Goal: Register for event/course

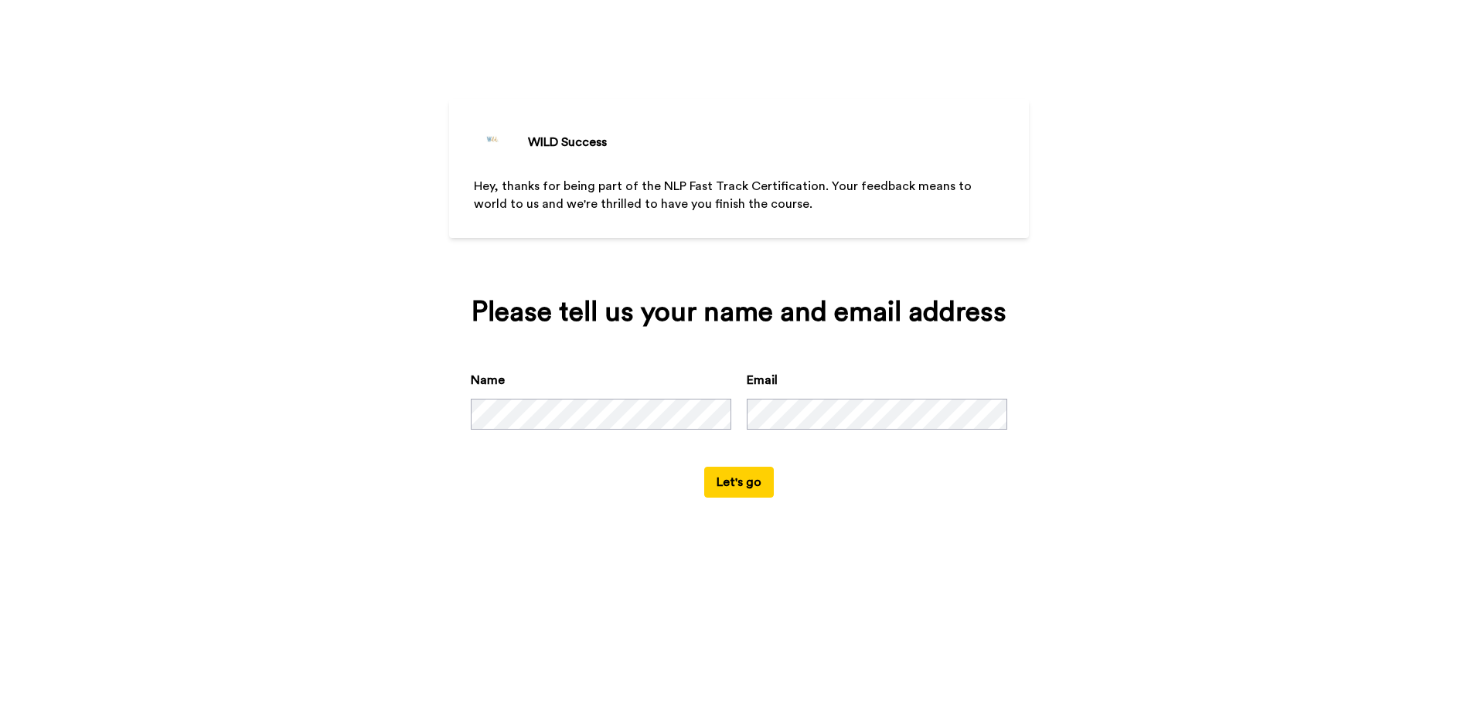
click at [747, 485] on button "Let's go" at bounding box center [739, 482] width 70 height 31
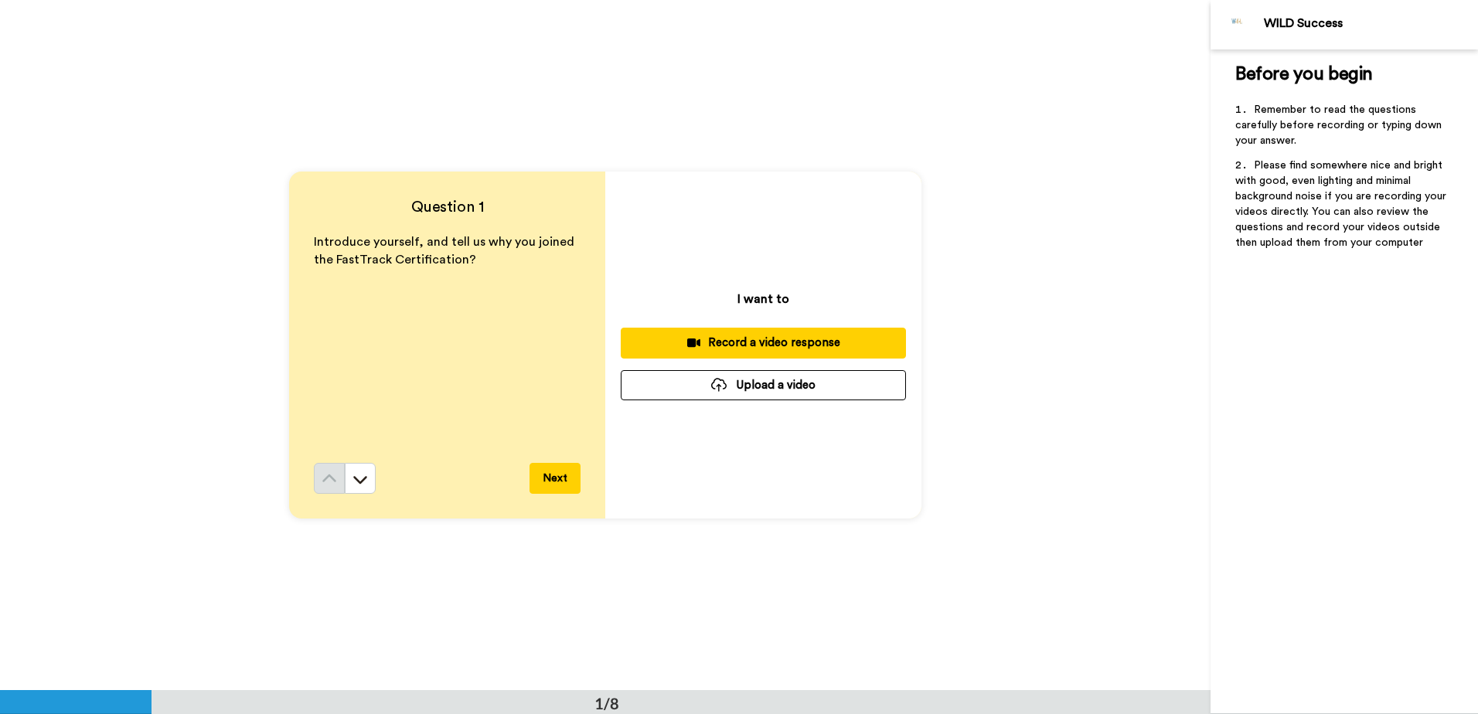
click at [563, 468] on button "Next" at bounding box center [554, 478] width 51 height 31
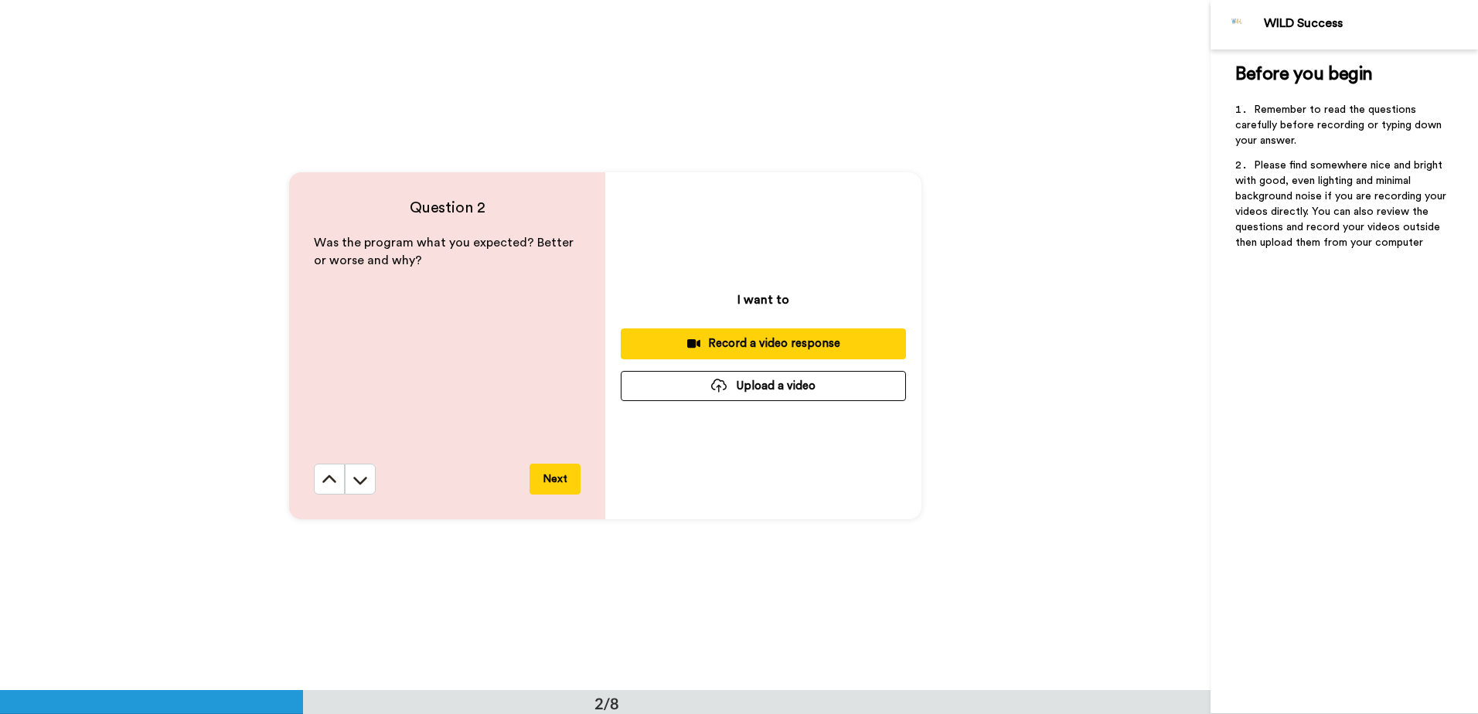
scroll to position [691, 0]
click at [554, 477] on button "Next" at bounding box center [554, 477] width 51 height 31
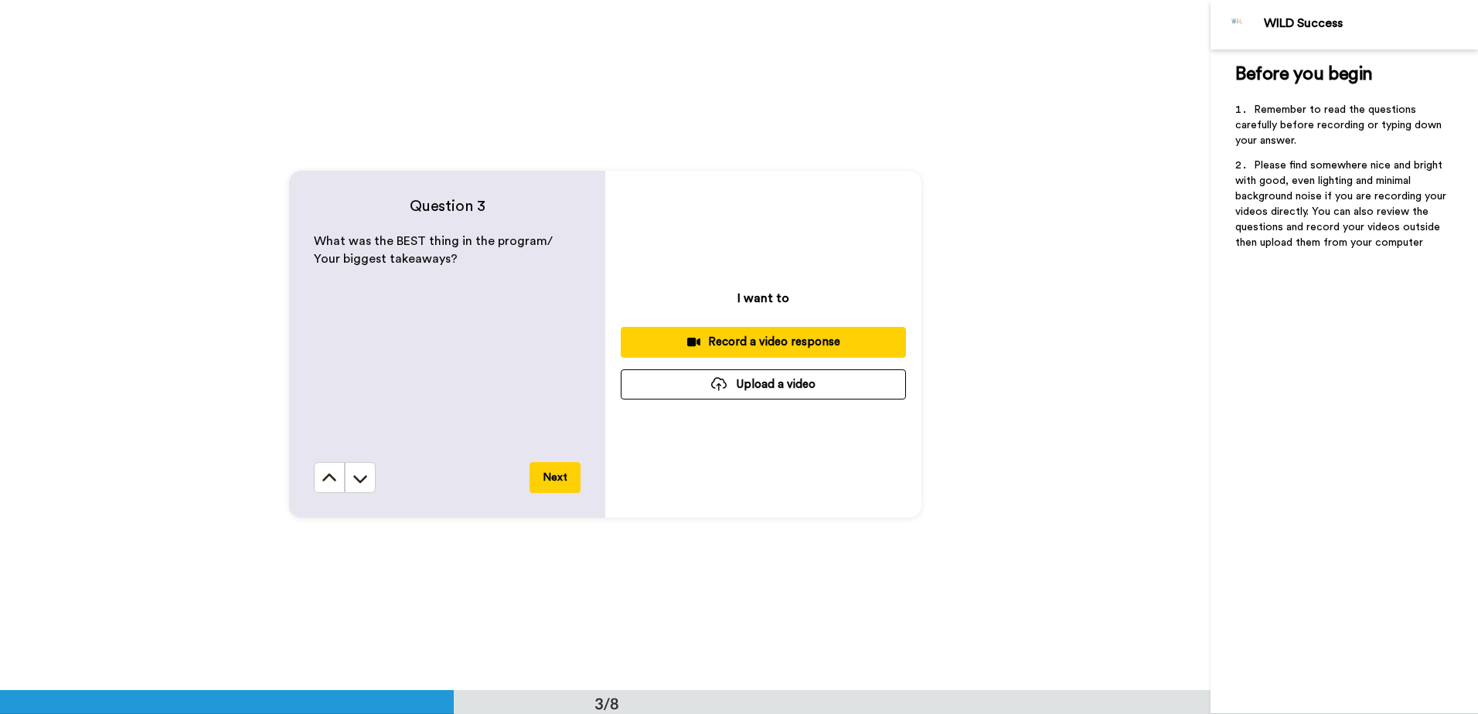
scroll to position [1381, 0]
click at [553, 482] on button "Next" at bounding box center [554, 477] width 51 height 31
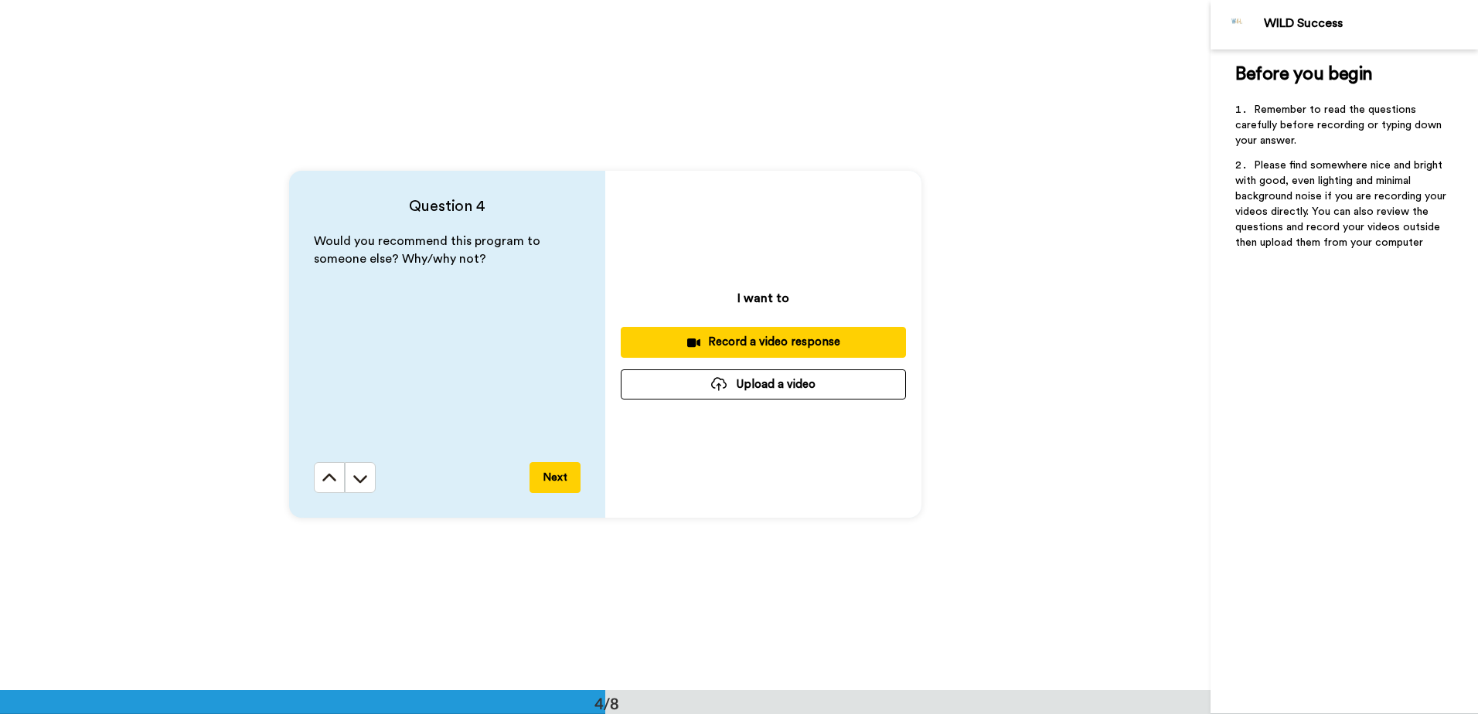
click at [553, 482] on button "Next" at bounding box center [554, 477] width 51 height 31
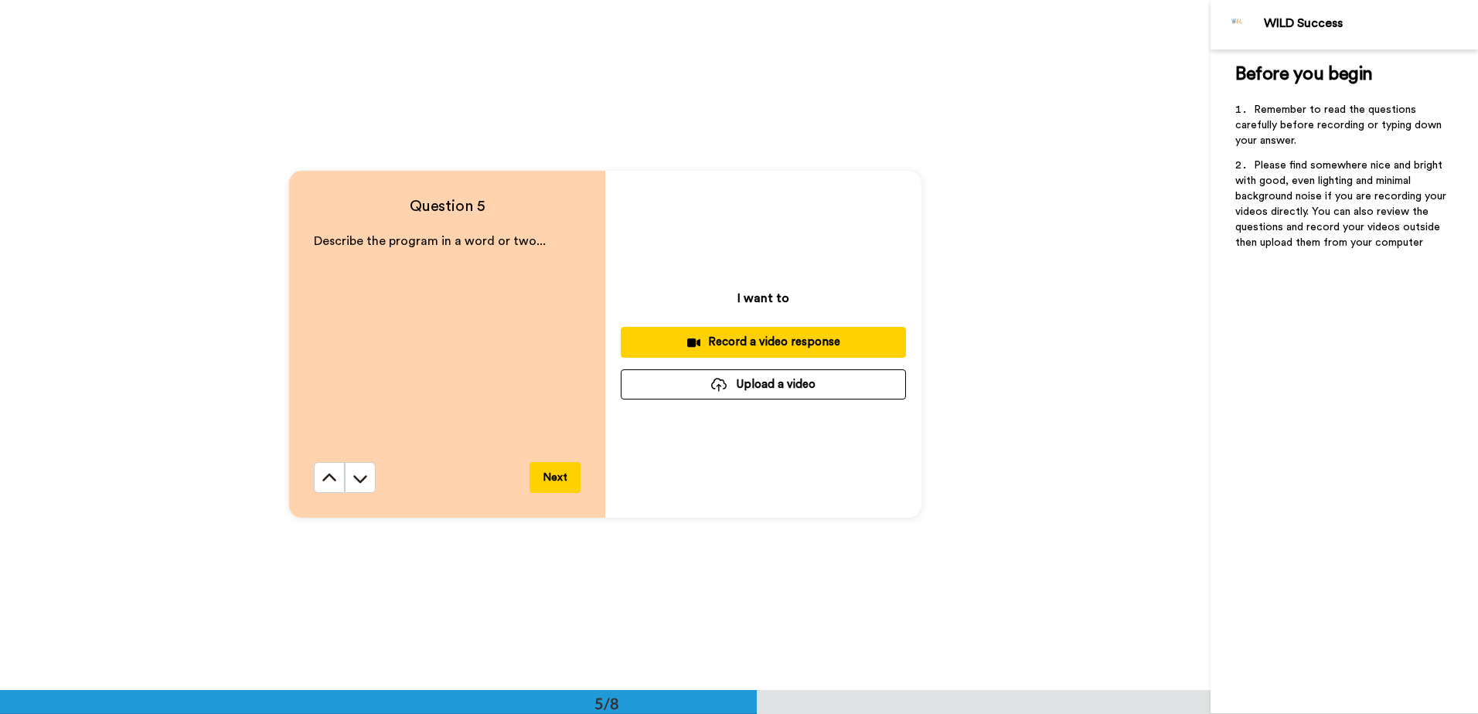
click at [553, 482] on button "Next" at bounding box center [554, 477] width 51 height 31
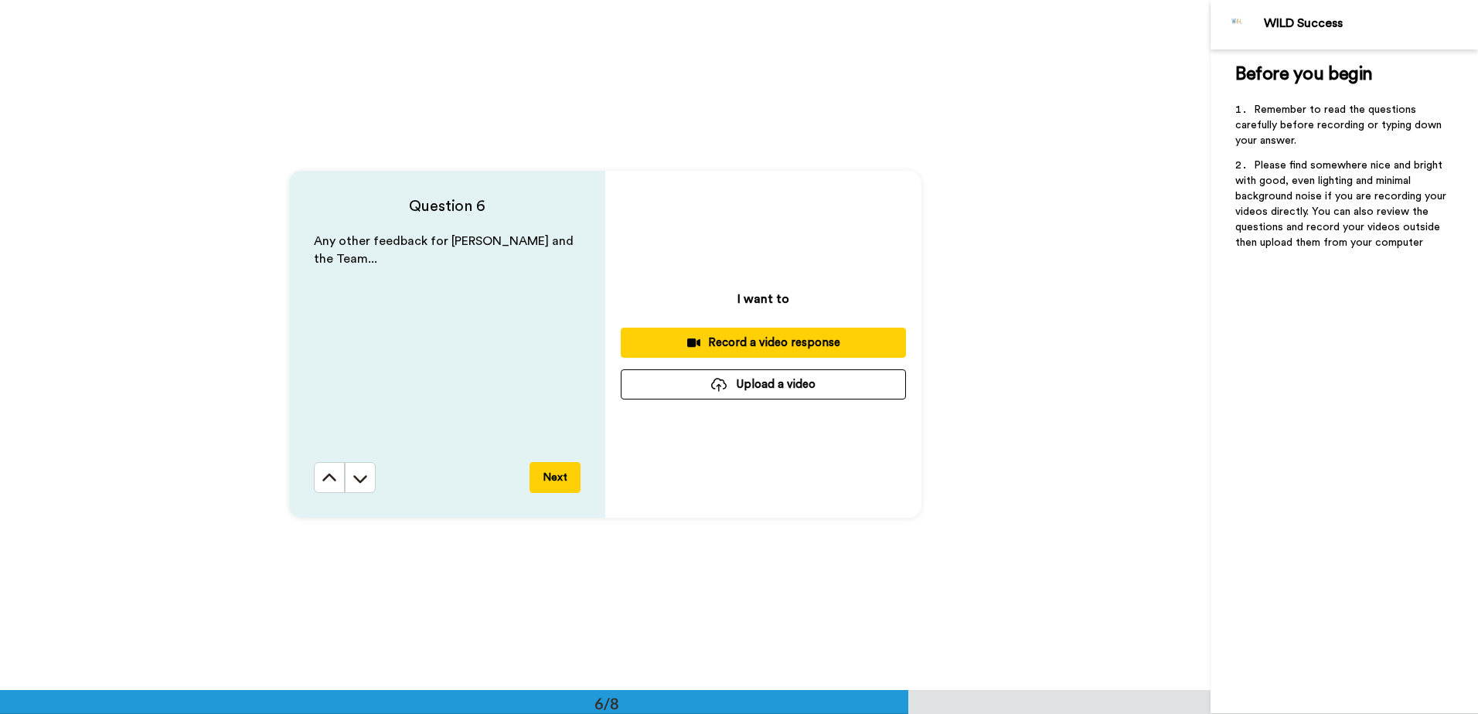
click at [553, 482] on button "Next" at bounding box center [554, 477] width 51 height 31
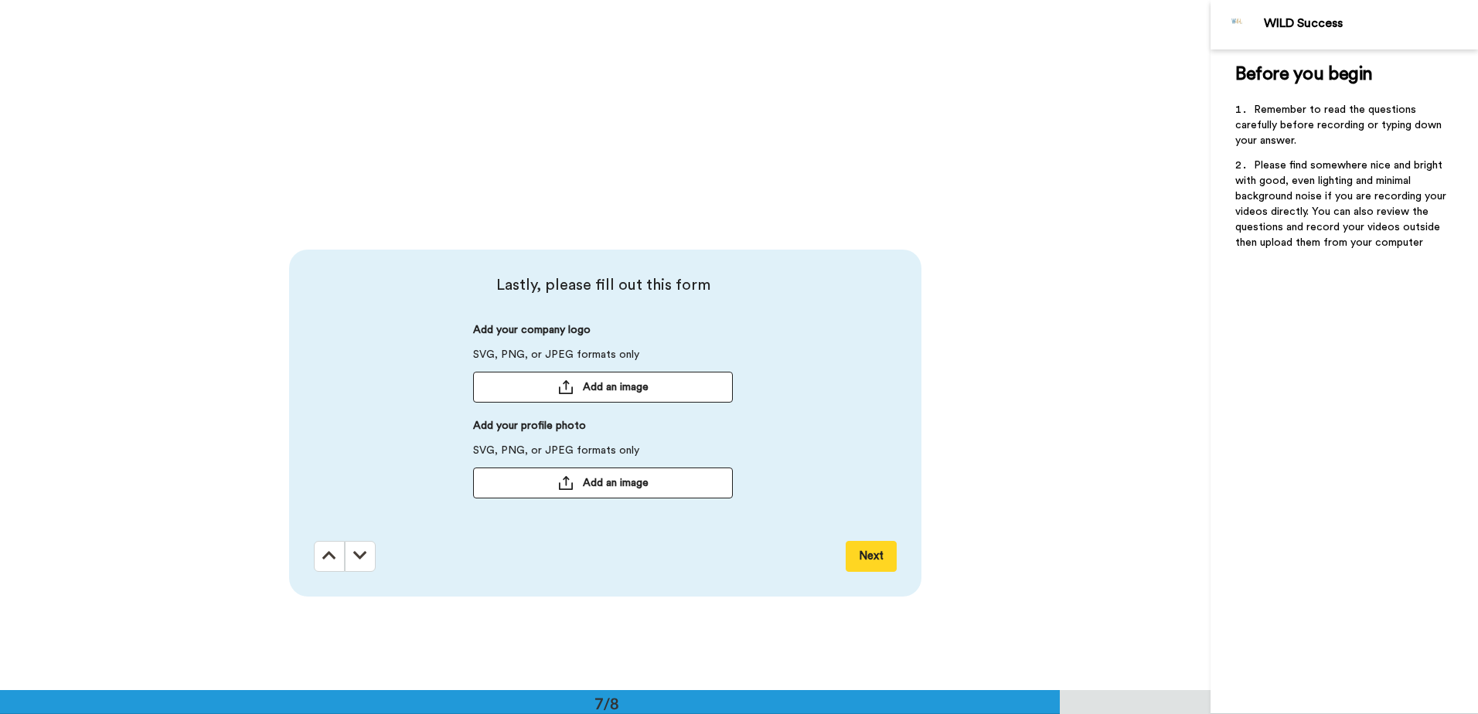
scroll to position [4065, 0]
click at [570, 390] on button "Add an image" at bounding box center [603, 386] width 260 height 31
click at [606, 480] on span "Add an image" at bounding box center [616, 481] width 66 height 15
click at [863, 553] on button "Next" at bounding box center [871, 555] width 51 height 31
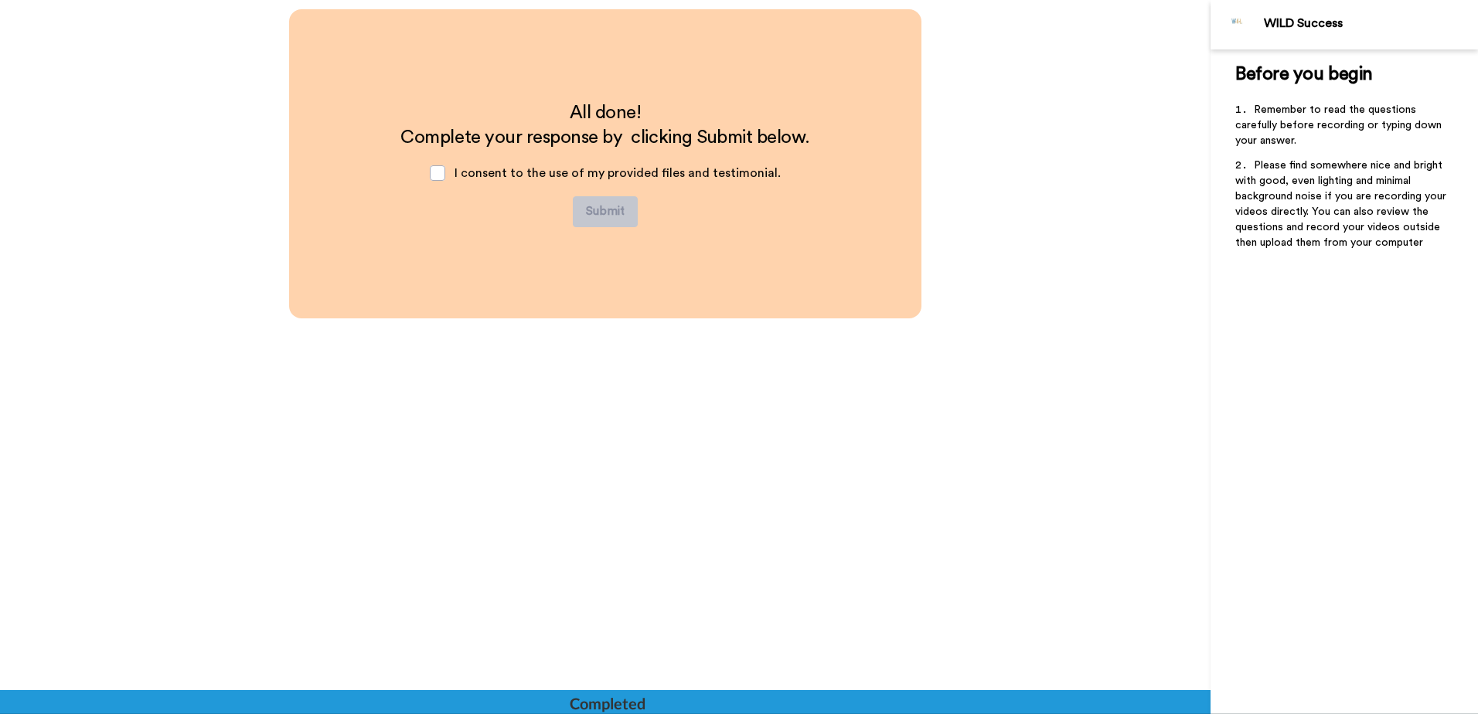
scroll to position [4832, 0]
